Goal: Ask a question

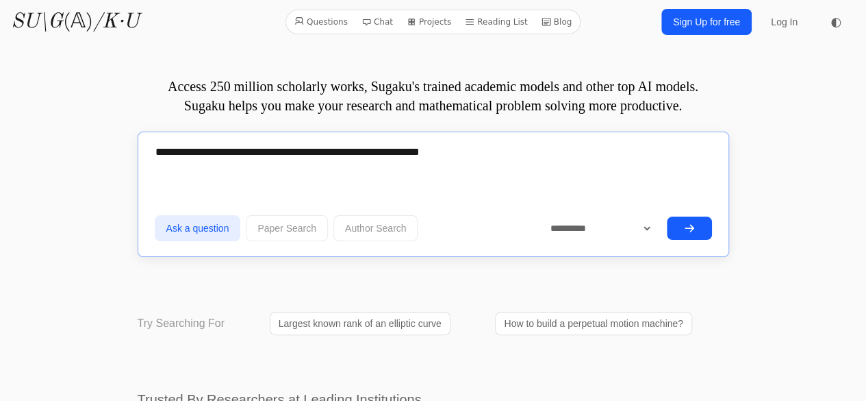
type textarea "**********"
click at [690, 223] on icon "submit" at bounding box center [689, 228] width 11 height 11
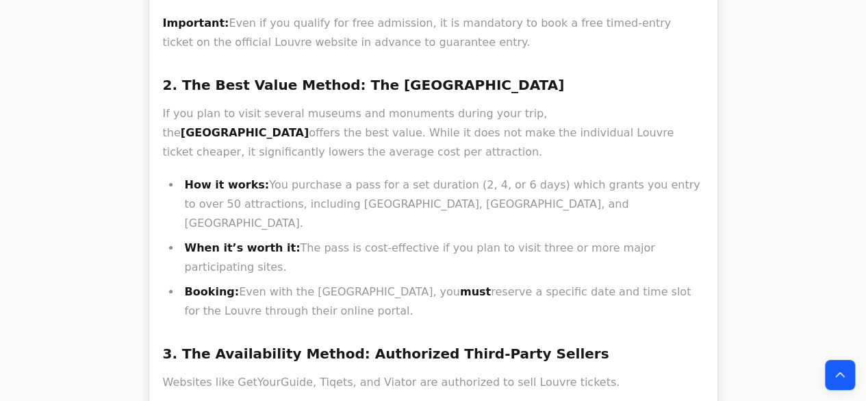
scroll to position [2455, 0]
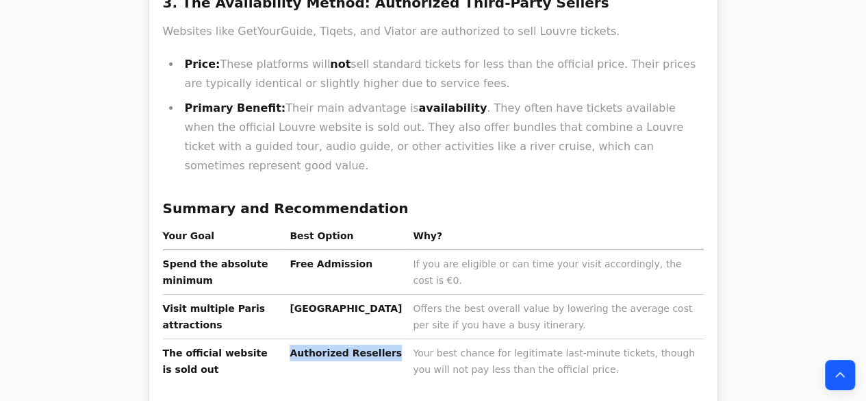
drag, startPoint x: 327, startPoint y: 221, endPoint x: 285, endPoint y: 198, distance: 48.4
click at [285, 339] on td "Authorized Resellers" at bounding box center [345, 361] width 123 height 45
copy strong "Authorized Resellers"
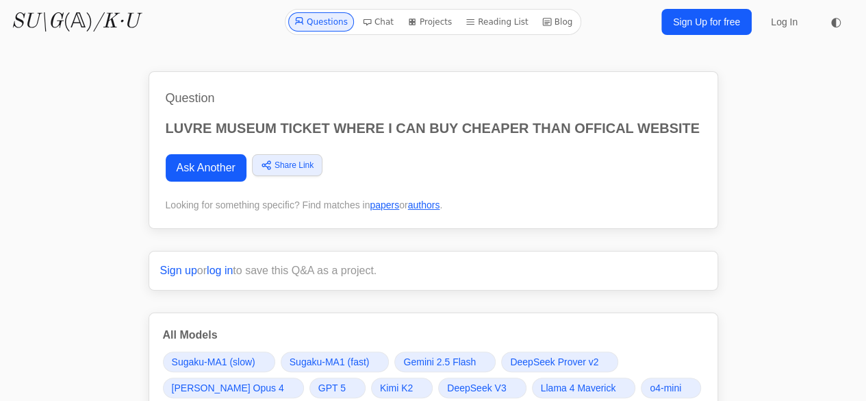
scroll to position [351, 0]
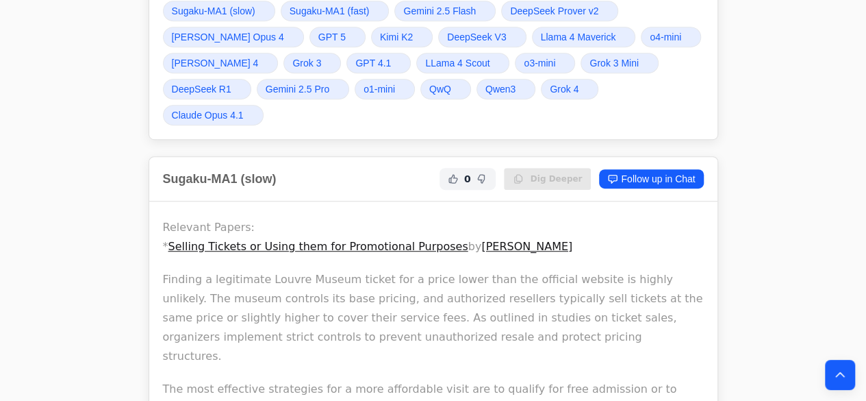
click at [572, 83] on span "Grok 4" at bounding box center [564, 89] width 29 height 14
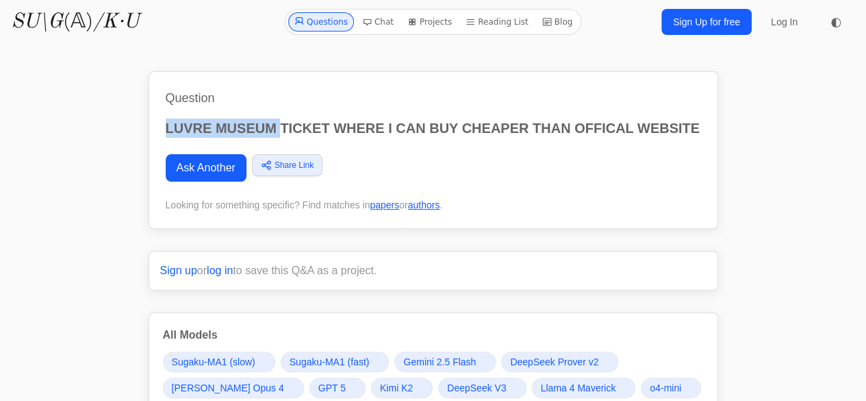
drag, startPoint x: 168, startPoint y: 129, endPoint x: 281, endPoint y: 118, distance: 112.8
click at [281, 118] on p "LUVRE MUSEUM TICKET WHERE I CAN BUY CHEAPER THAN OFFICAL WEBSITE" at bounding box center [433, 127] width 535 height 19
